Goal: Find specific page/section: Find specific page/section

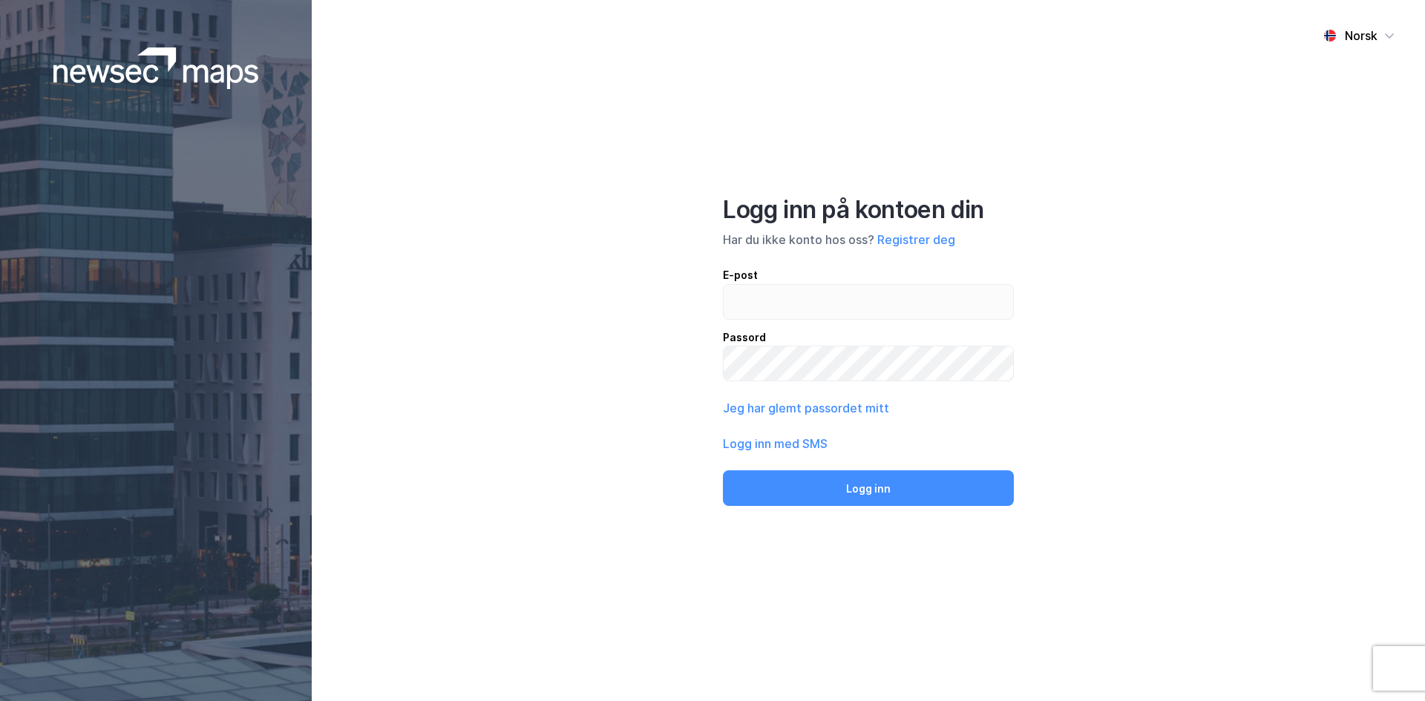
click at [1163, 405] on div "Norsk Logg inn på kontoen din Har du ikke konto hos oss? Registrer deg E-post P…" at bounding box center [868, 350] width 1113 height 701
click at [804, 292] on input "email" at bounding box center [867, 302] width 289 height 34
click at [798, 436] on button "Logg inn med SMS" at bounding box center [775, 444] width 105 height 18
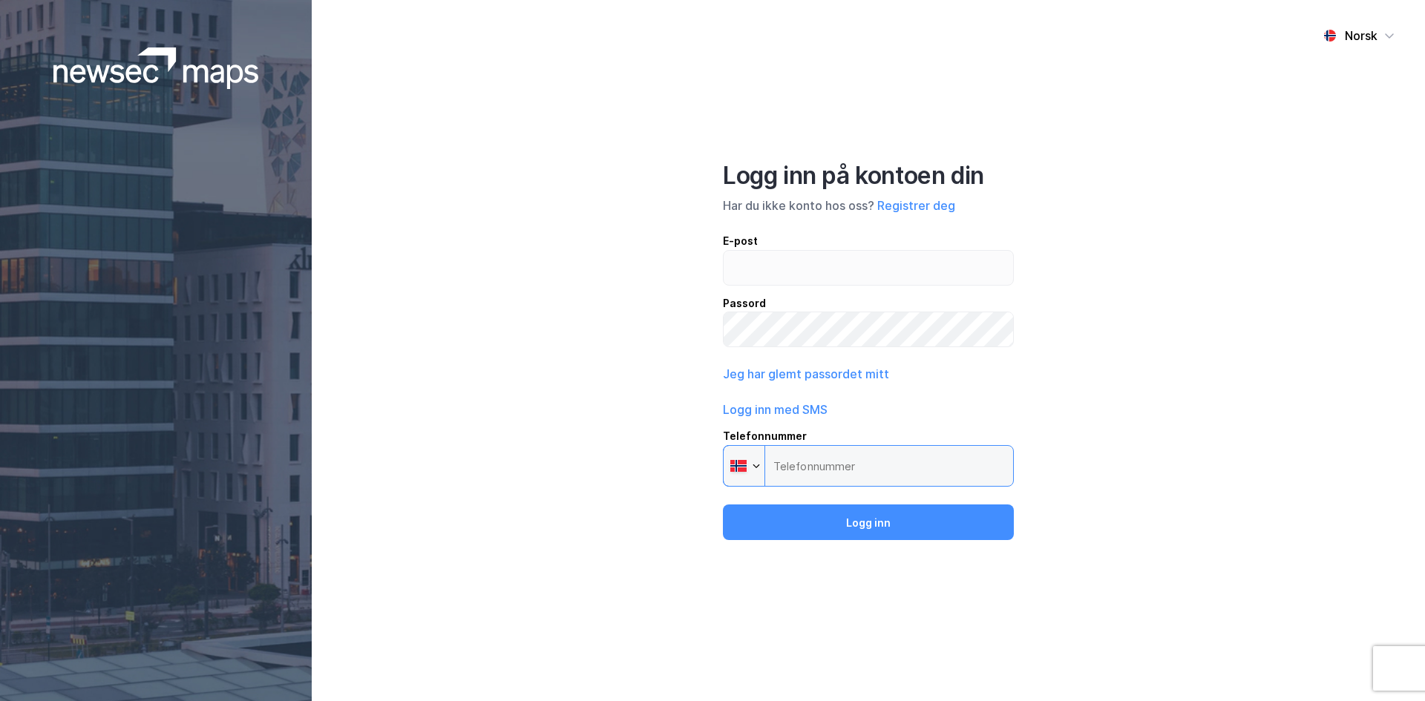
click at [838, 475] on input "Telefonnummer Phone" at bounding box center [868, 466] width 291 height 42
click at [838, 473] on input "Telefonnummer Phone" at bounding box center [868, 466] width 291 height 42
click at [835, 476] on input "Telefonnummer Phone" at bounding box center [868, 466] width 291 height 42
click at [788, 247] on div "E-post" at bounding box center [868, 241] width 291 height 18
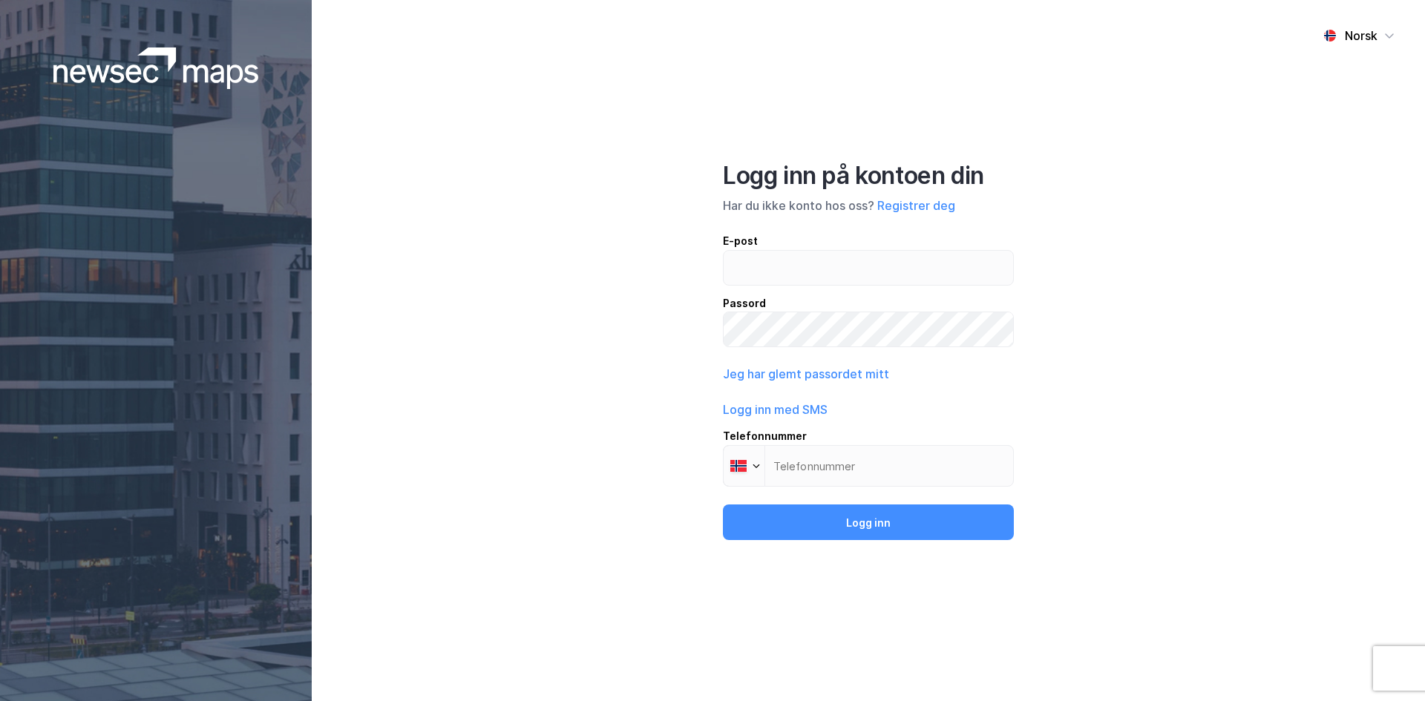
click at [788, 251] on input "email" at bounding box center [867, 268] width 289 height 34
click at [784, 260] on input "email" at bounding box center [867, 268] width 289 height 34
type input "f"
click at [830, 470] on input "Telefonnummer Phone" at bounding box center [868, 466] width 291 height 42
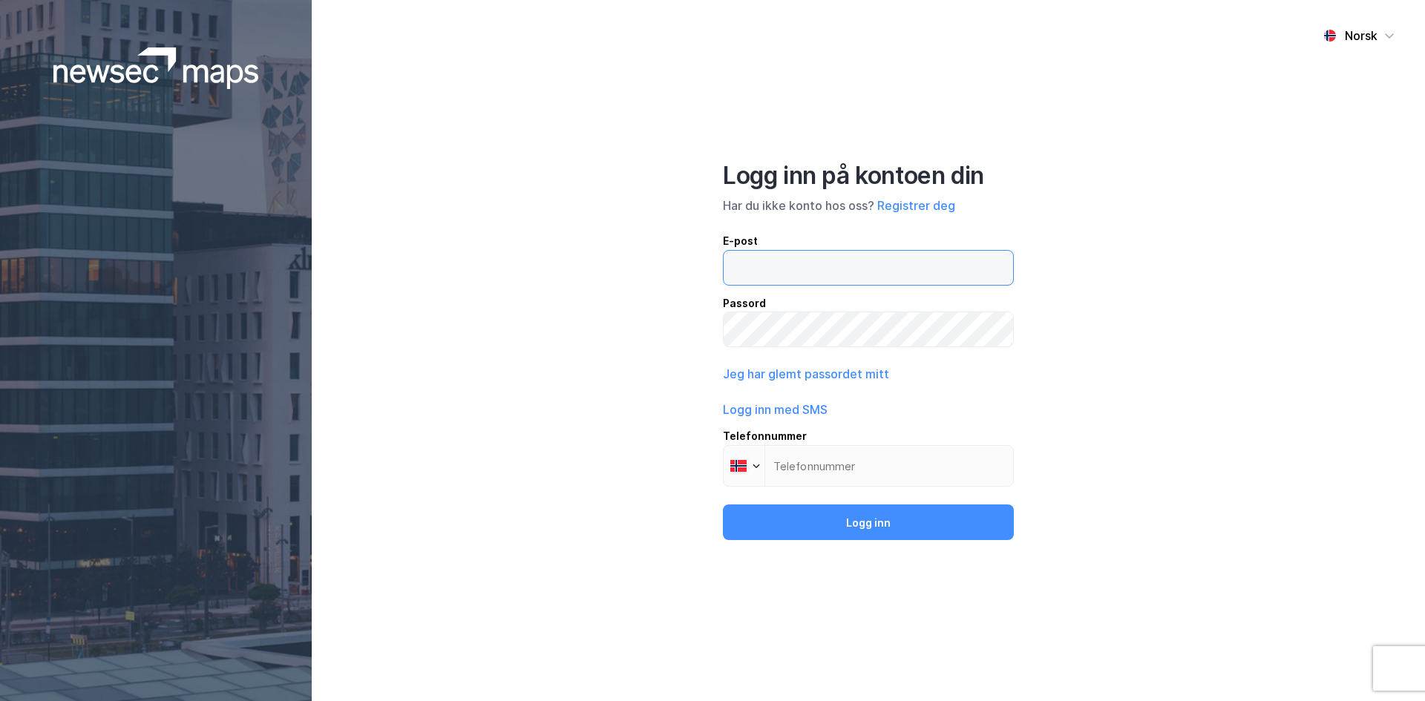
click at [764, 267] on input "email" at bounding box center [867, 268] width 289 height 34
type input "[EMAIL_ADDRESS][DOMAIN_NAME]"
click at [723, 505] on button "Logg inn" at bounding box center [868, 523] width 291 height 36
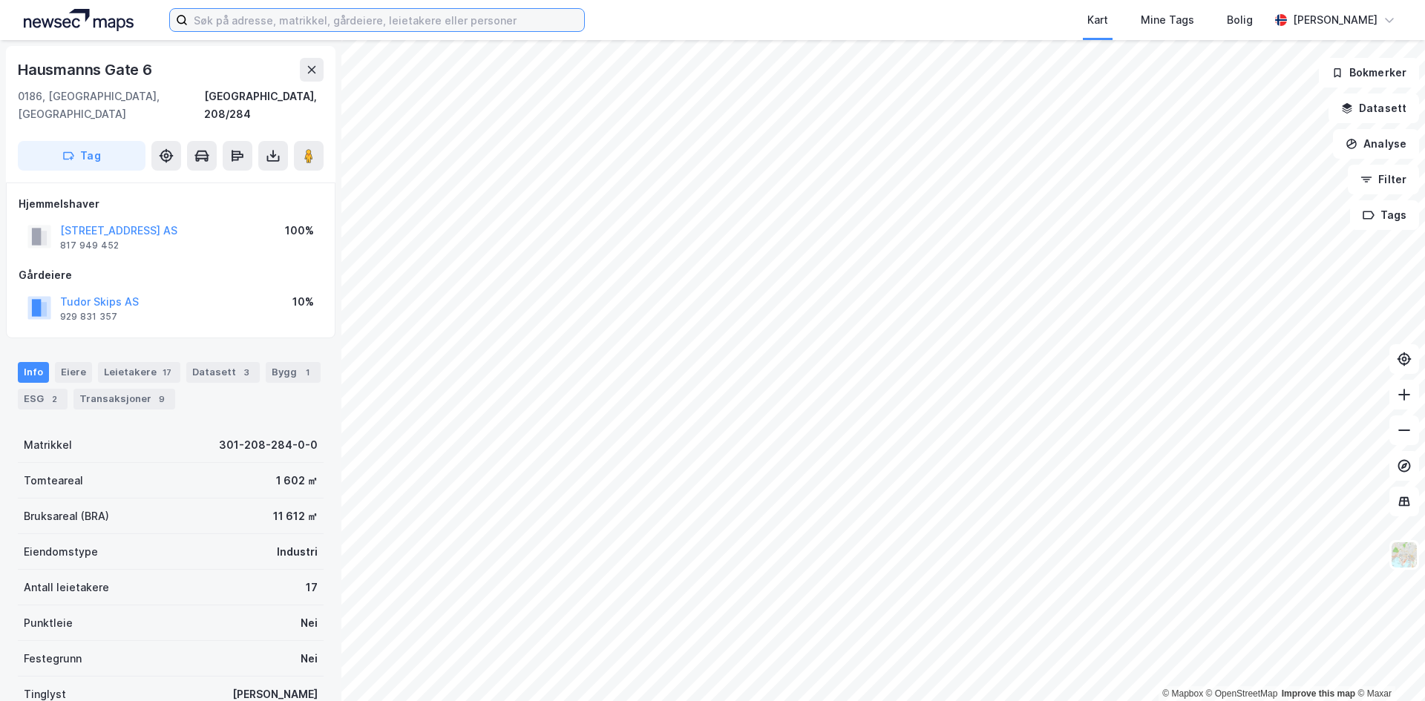
click at [356, 24] on input at bounding box center [386, 20] width 396 height 22
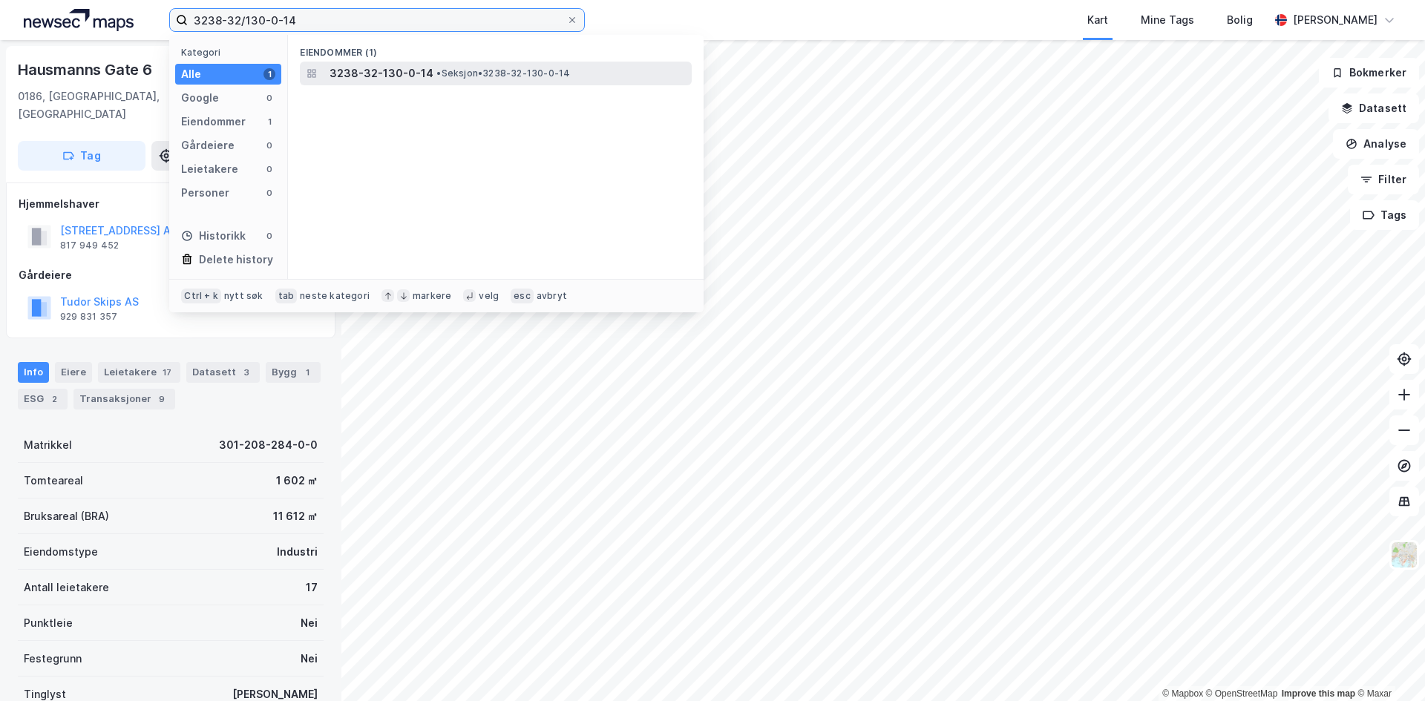
type input "3238-32/130-0-14"
click at [408, 78] on span "3238-32-130-0-14" at bounding box center [381, 74] width 104 height 18
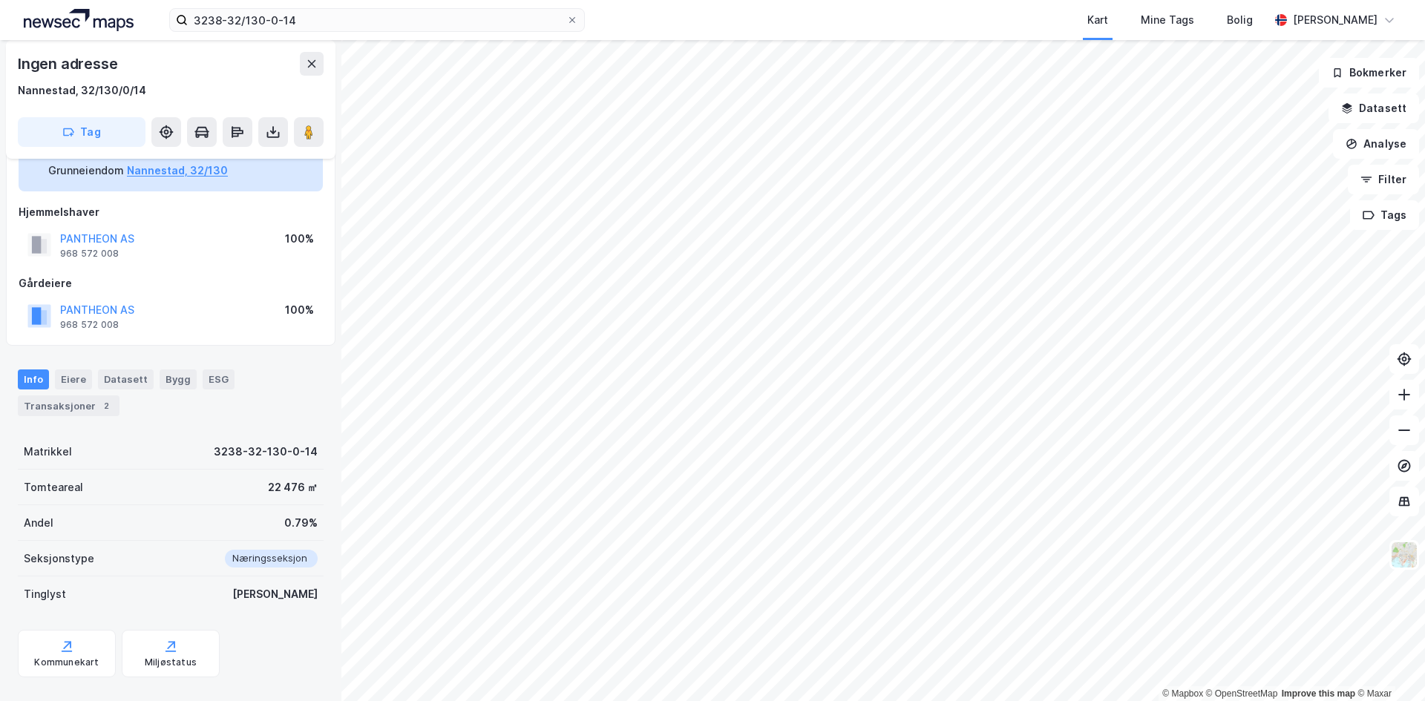
scroll to position [71, 0]
